Goal: Book appointment/travel/reservation

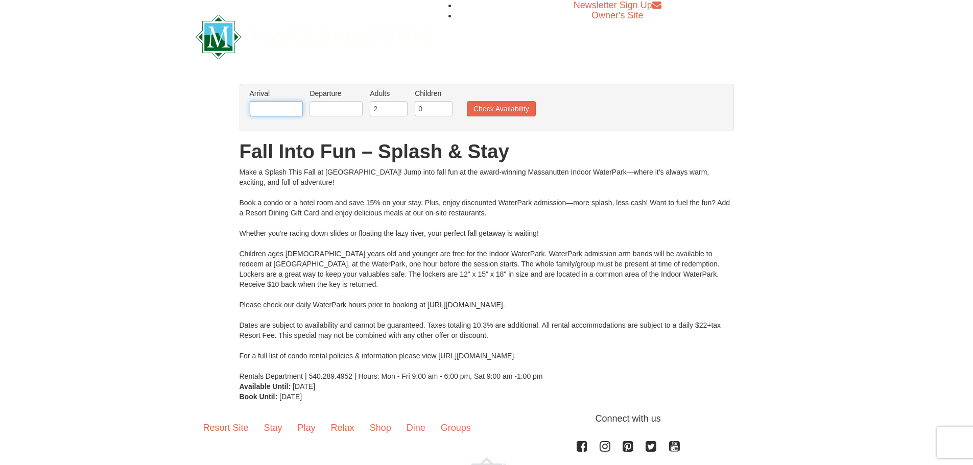
click at [277, 107] on input "text" at bounding box center [276, 108] width 53 height 15
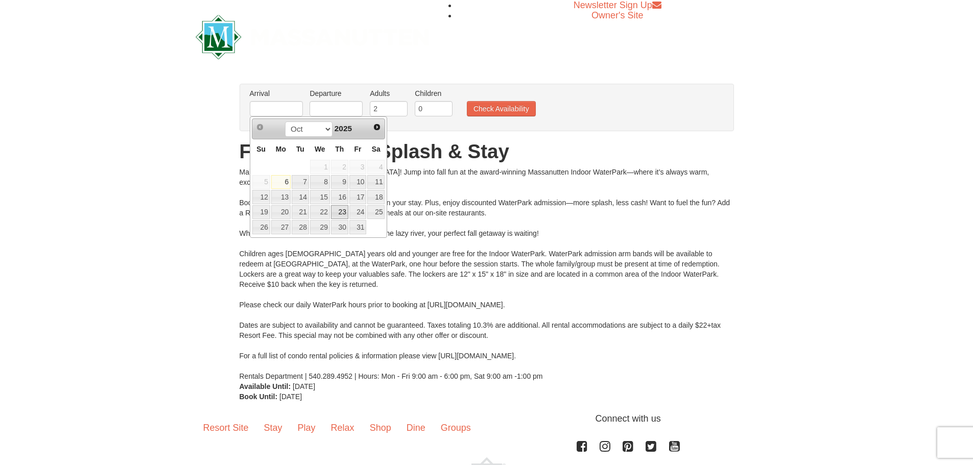
click at [343, 211] on link "23" at bounding box center [339, 212] width 17 height 14
type input "[DATE]"
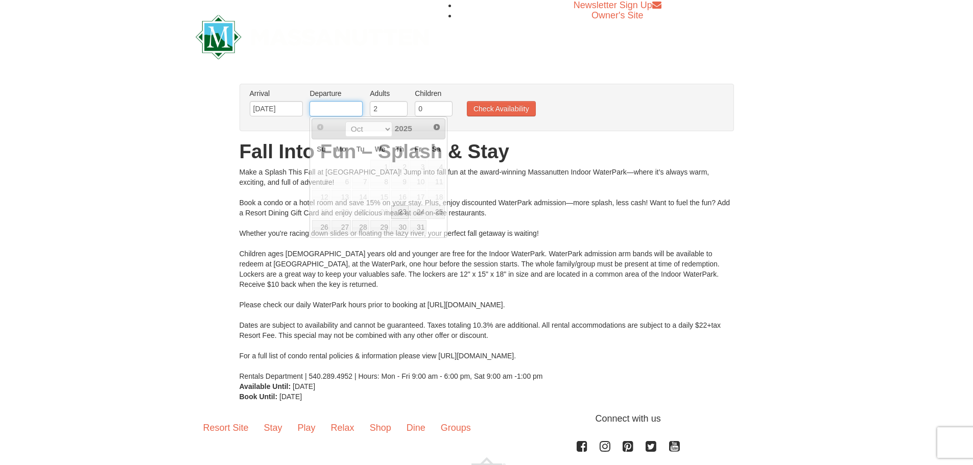
click at [344, 111] on input "text" at bounding box center [336, 108] width 53 height 15
click at [435, 210] on link "25" at bounding box center [436, 212] width 17 height 14
type input "[DATE]"
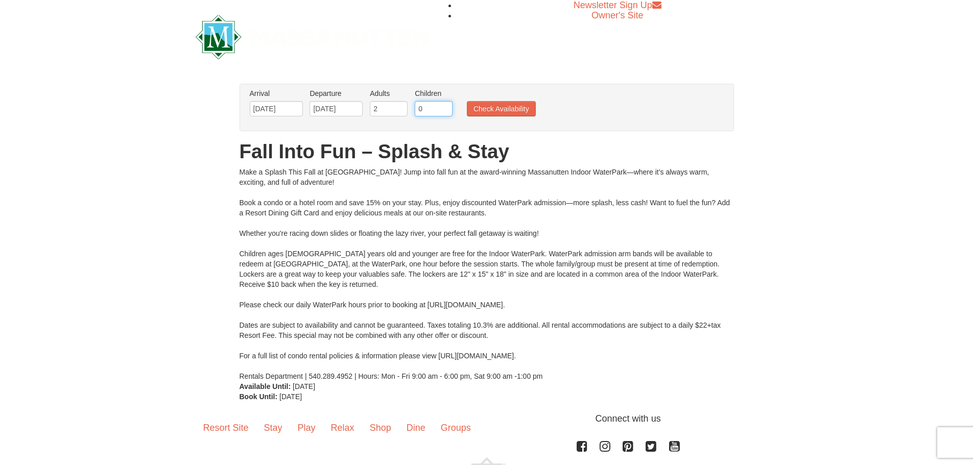
click at [438, 107] on input "0" at bounding box center [434, 108] width 38 height 15
click at [447, 106] on input "1" at bounding box center [434, 108] width 38 height 15
type input "2"
click at [447, 106] on input "2" at bounding box center [434, 108] width 38 height 15
type input "1"
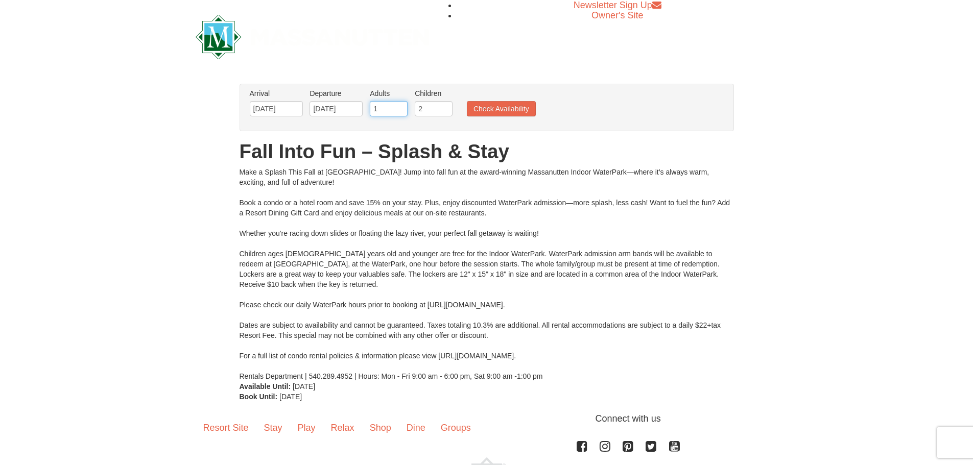
click at [400, 113] on input "1" at bounding box center [389, 108] width 38 height 15
click at [506, 111] on button "Check Availability" at bounding box center [501, 108] width 69 height 15
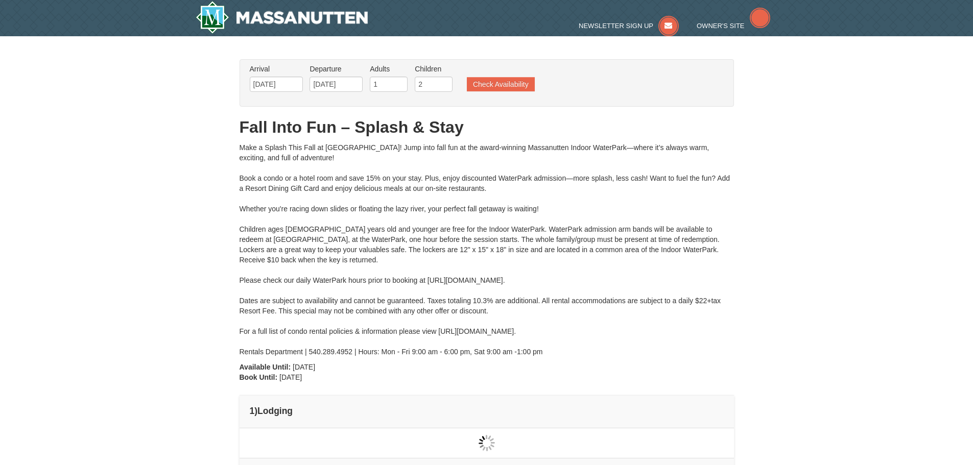
type input "[DATE]"
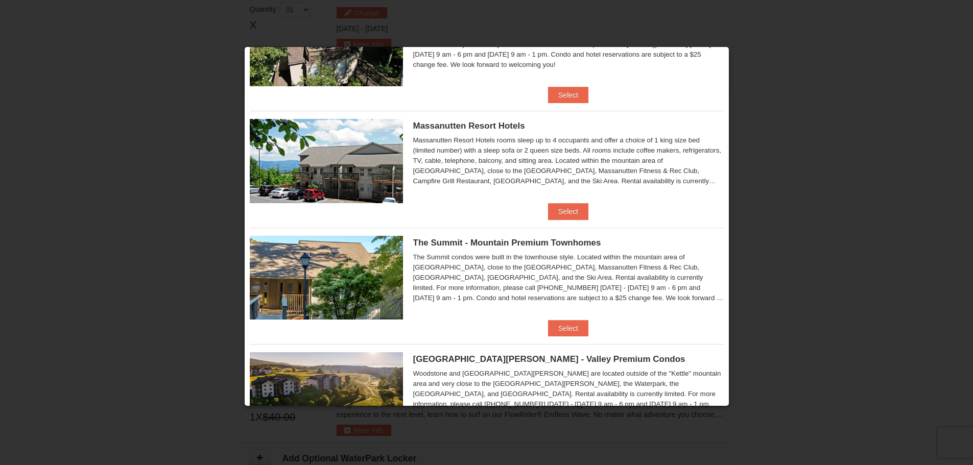
scroll to position [307, 0]
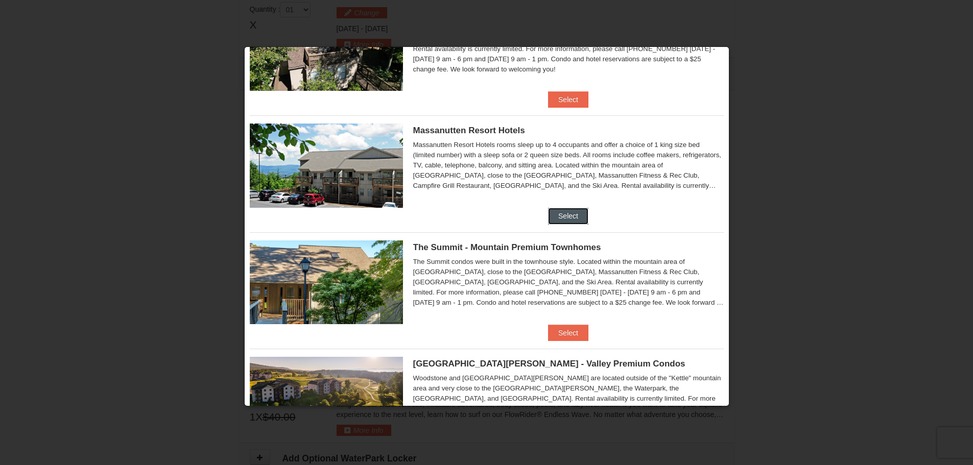
click at [559, 218] on button "Select" at bounding box center [568, 216] width 40 height 16
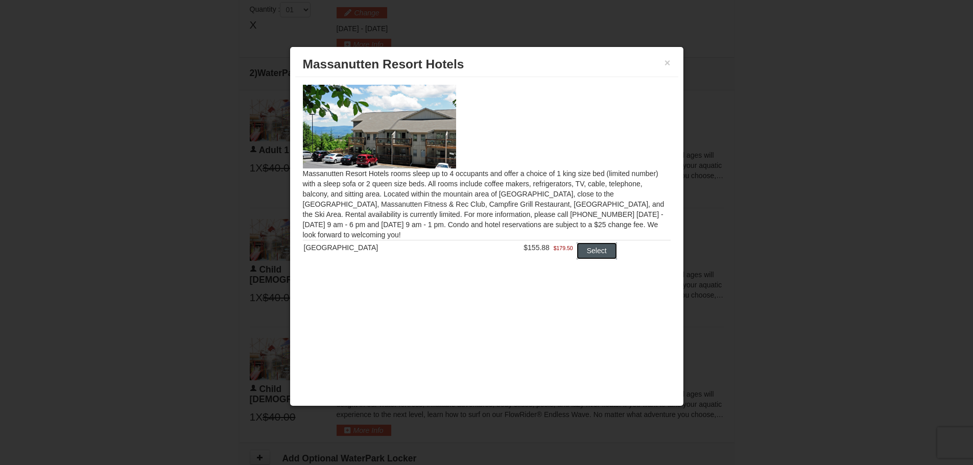
click at [606, 253] on button "Select" at bounding box center [597, 251] width 40 height 16
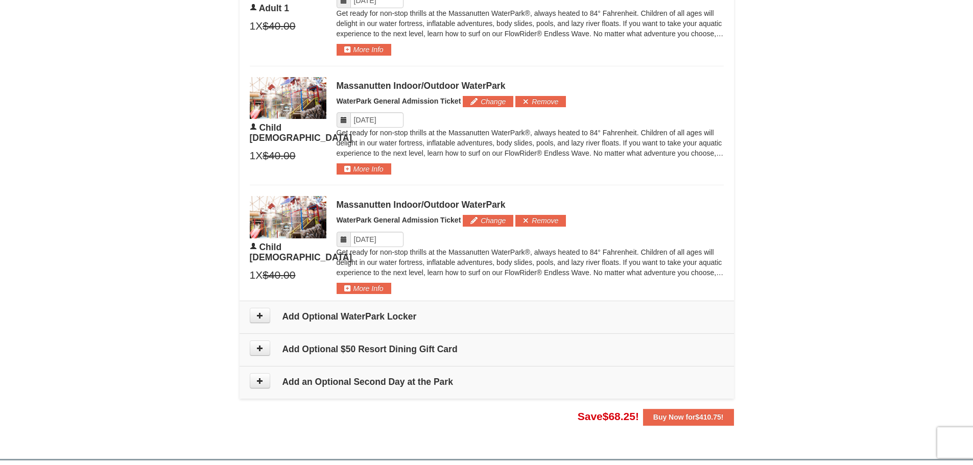
scroll to position [640, 0]
